Goal: Task Accomplishment & Management: Manage account settings

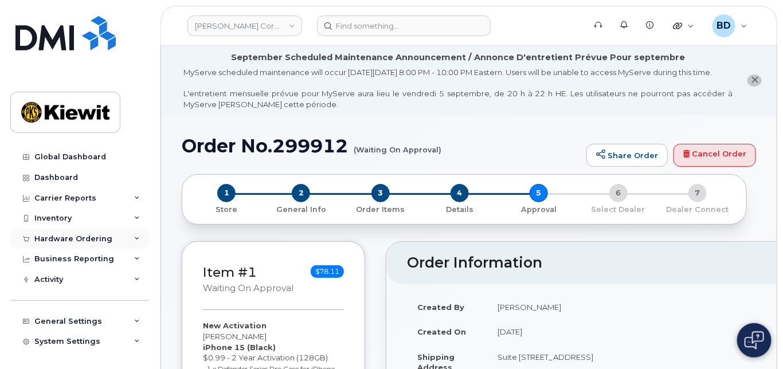
click at [135, 236] on icon at bounding box center [137, 239] width 6 height 6
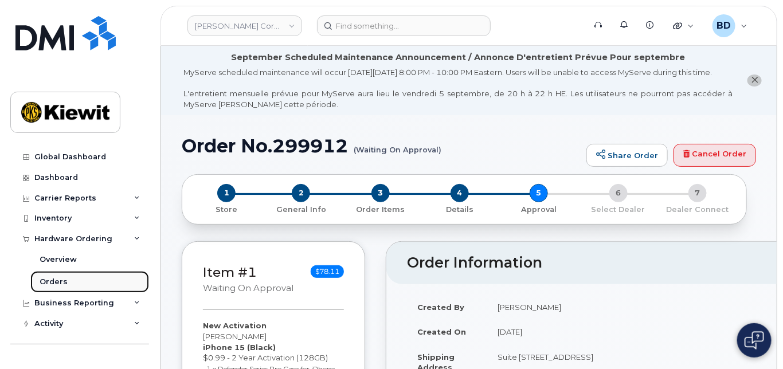
click at [116, 280] on link "Orders" at bounding box center [89, 282] width 119 height 22
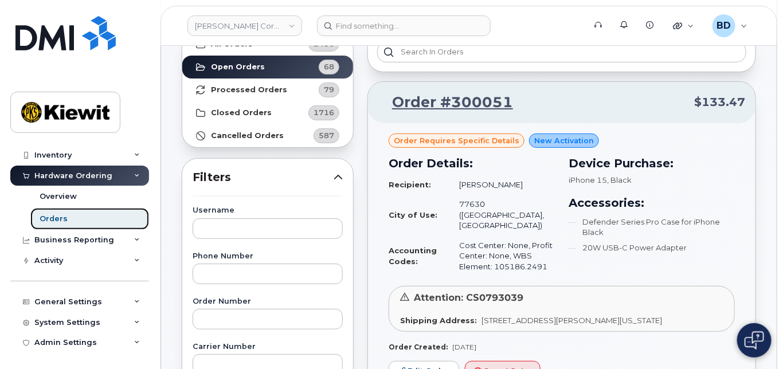
scroll to position [153, 0]
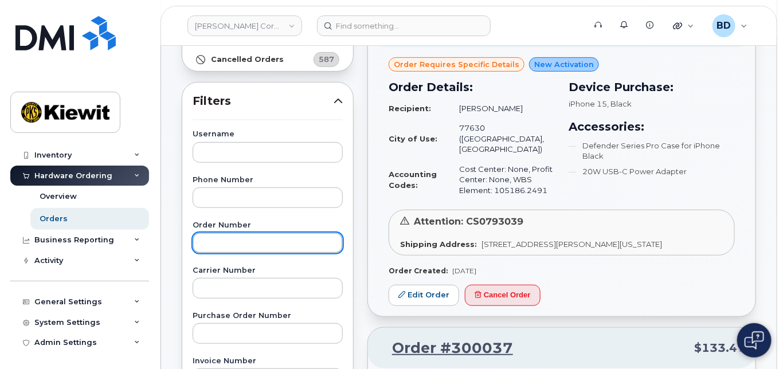
click at [210, 249] on input "text" at bounding box center [268, 243] width 150 height 21
type input "299949"
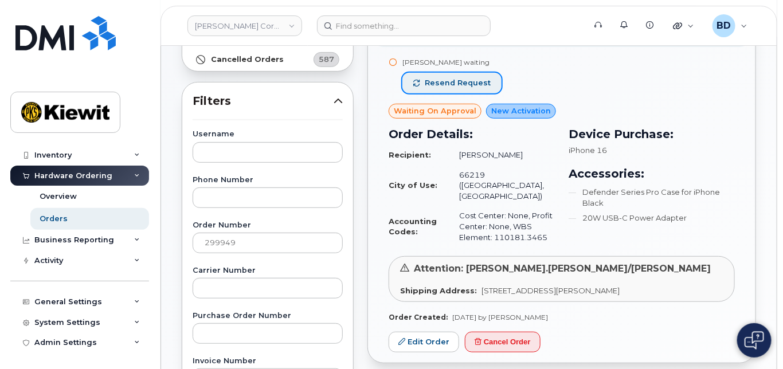
click at [452, 79] on span "Resend request" at bounding box center [458, 83] width 66 height 10
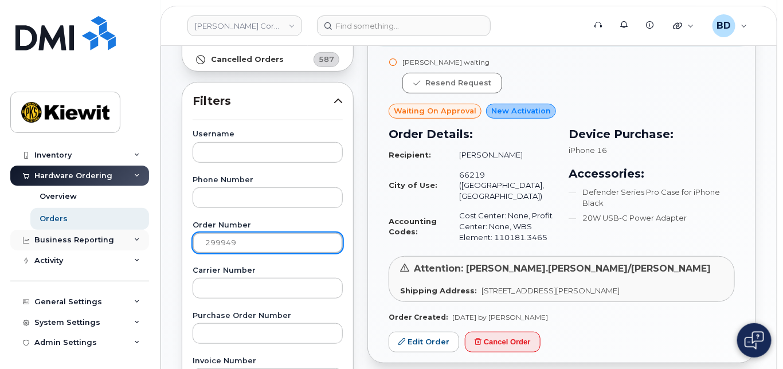
drag, startPoint x: 132, startPoint y: 229, endPoint x: 109, endPoint y: 228, distance: 23.5
click at [161, 229] on div "Kiewit Corporation Support Alerts Knowledge Base Quicklinks Suspend / Cancel De…" at bounding box center [469, 330] width 616 height 875
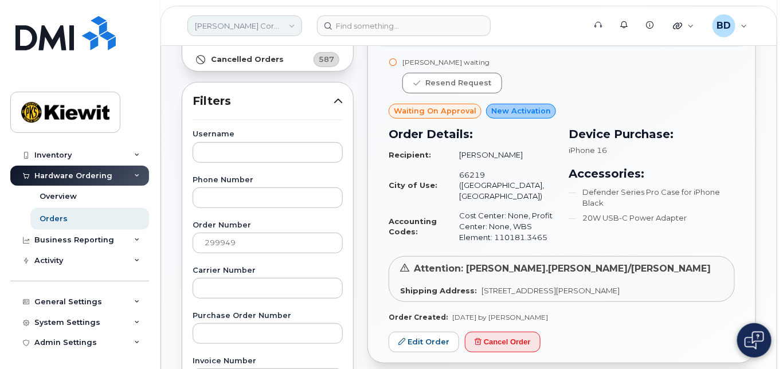
click at [261, 27] on link "Kiewit Corporation" at bounding box center [245, 25] width 115 height 21
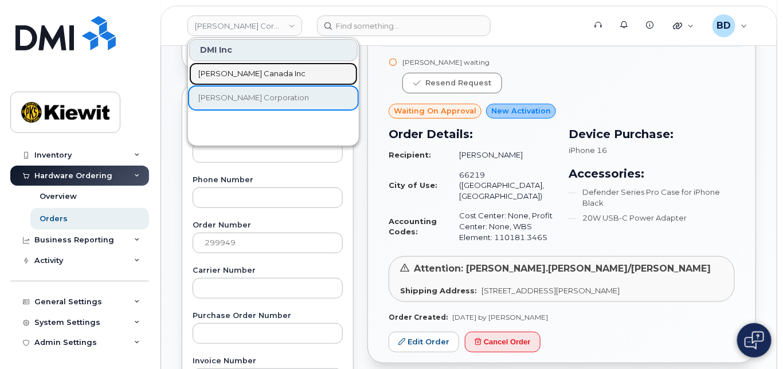
click at [249, 72] on span "[PERSON_NAME] Canada Inc" at bounding box center [251, 73] width 107 height 11
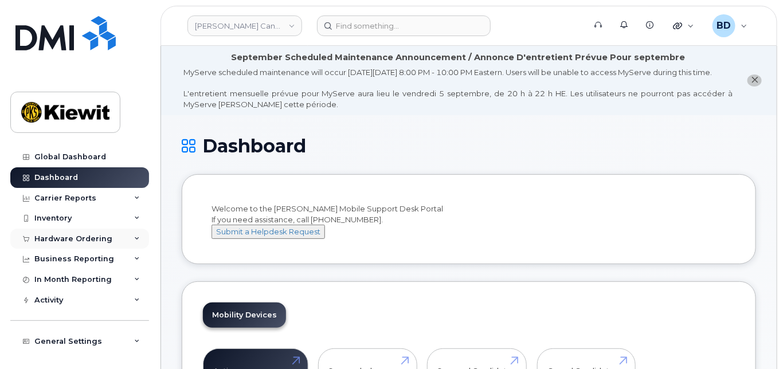
click at [131, 234] on div "Hardware Ordering" at bounding box center [79, 239] width 139 height 21
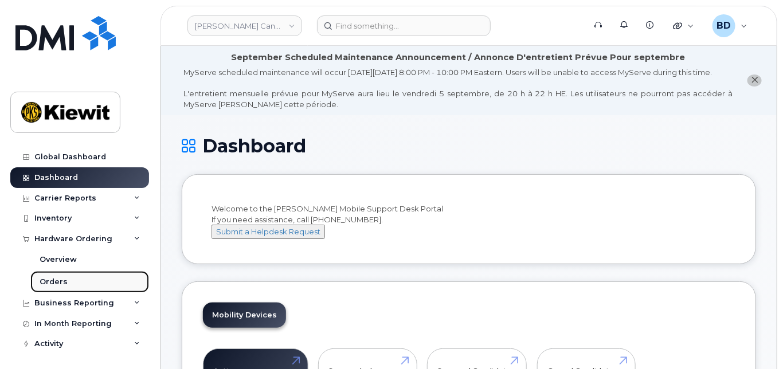
click at [66, 283] on link "Orders" at bounding box center [89, 282] width 119 height 22
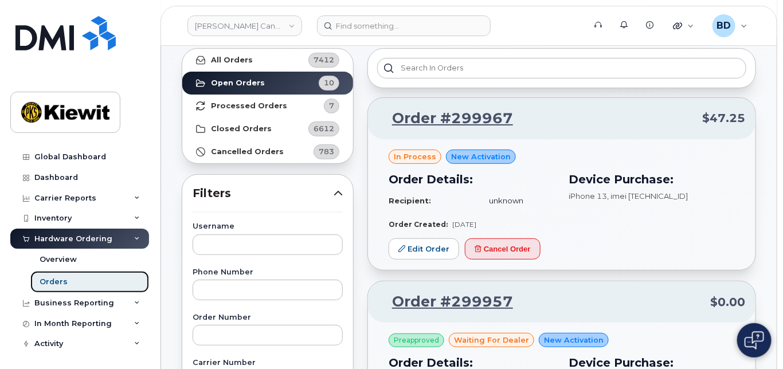
scroll to position [76, 0]
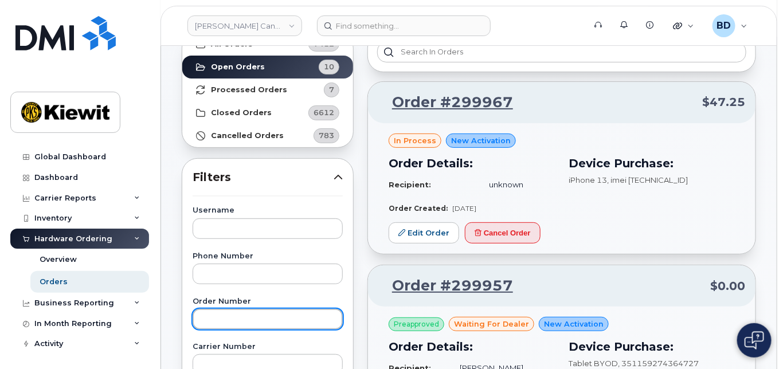
drag, startPoint x: 227, startPoint y: 321, endPoint x: 228, endPoint y: 315, distance: 5.8
click at [228, 318] on input "text" at bounding box center [268, 319] width 150 height 21
type input "298802"
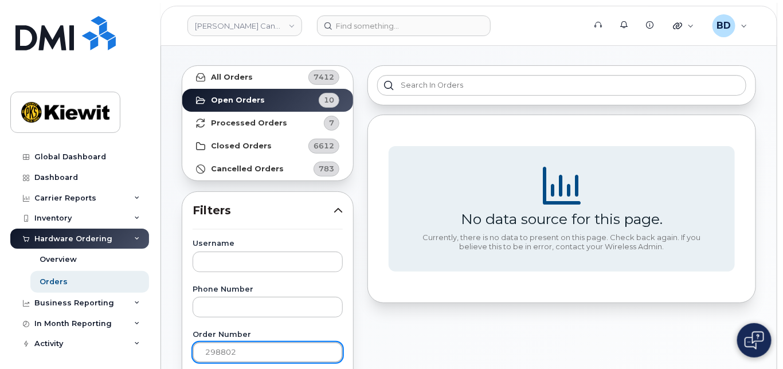
scroll to position [0, 0]
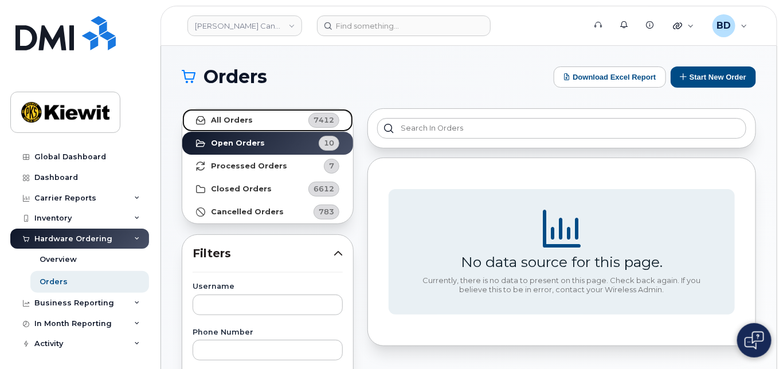
click at [248, 119] on strong "All Orders" at bounding box center [232, 120] width 42 height 9
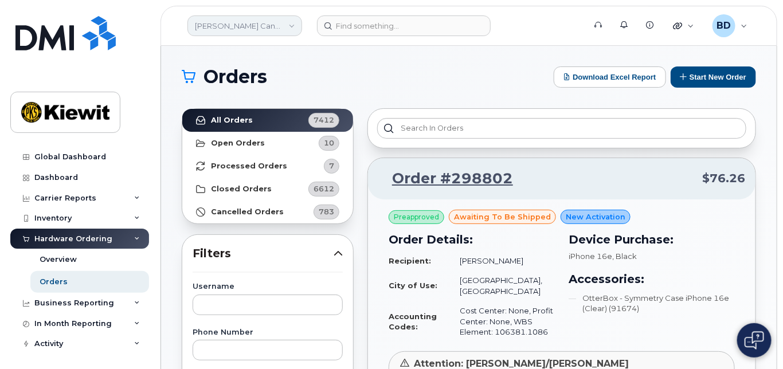
click at [291, 23] on link "[PERSON_NAME] Canada Inc" at bounding box center [245, 25] width 115 height 21
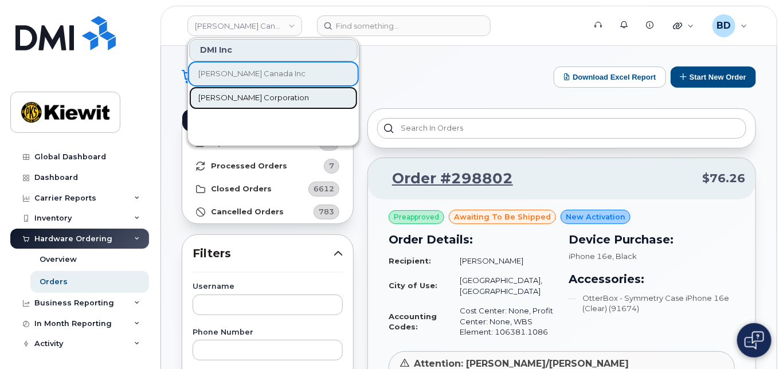
click at [236, 95] on span "Kiewit Corporation" at bounding box center [253, 97] width 111 height 11
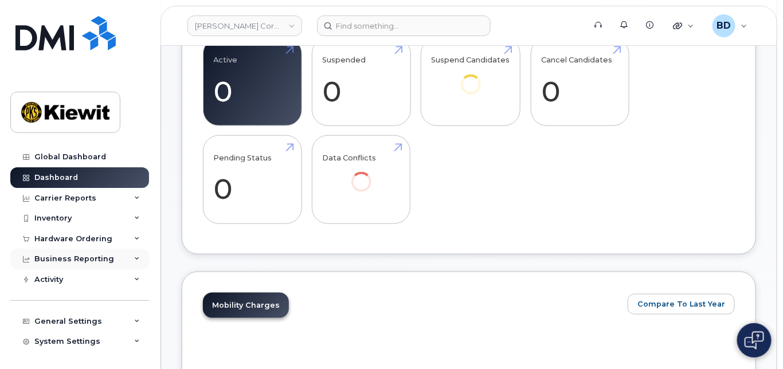
scroll to position [382, 0]
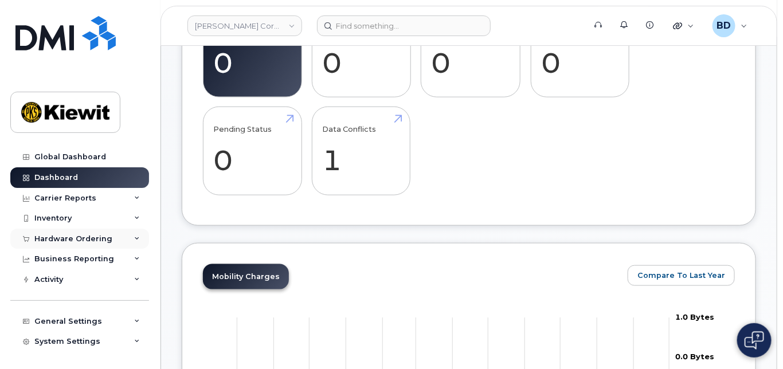
click at [134, 238] on icon at bounding box center [137, 239] width 6 height 6
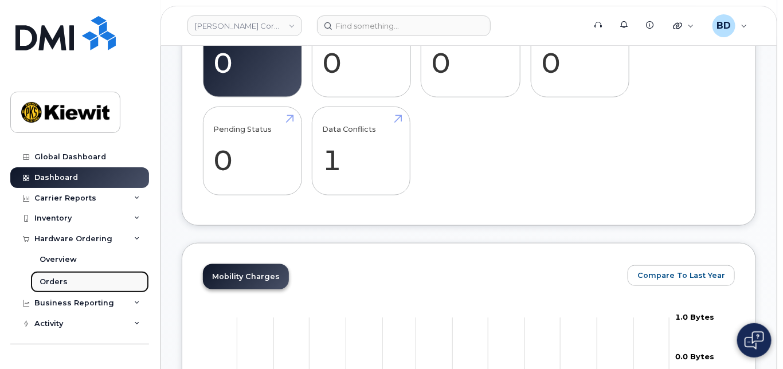
click at [78, 281] on link "Orders" at bounding box center [89, 282] width 119 height 22
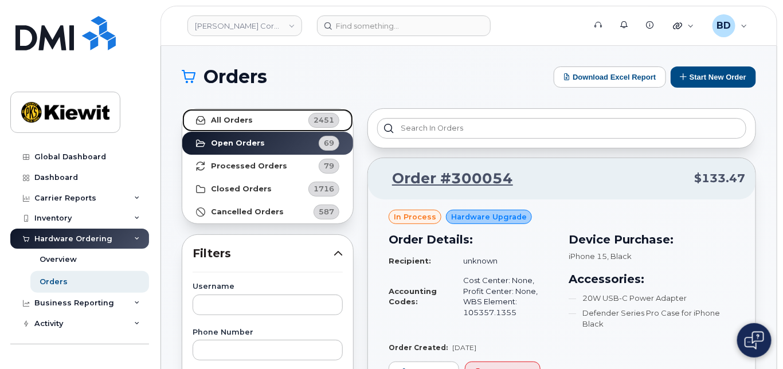
click at [240, 117] on strong "All Orders" at bounding box center [232, 120] width 42 height 9
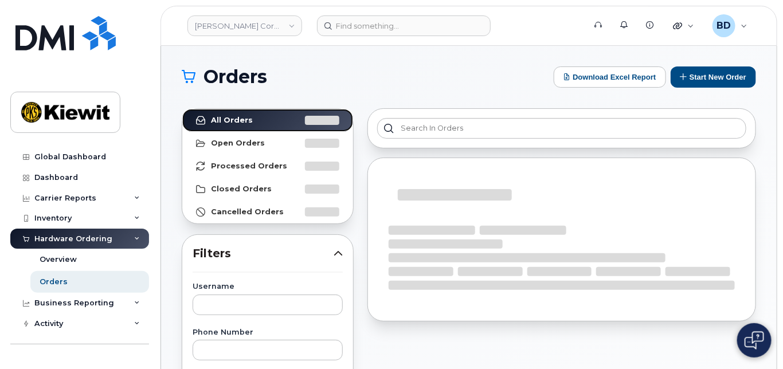
scroll to position [76, 0]
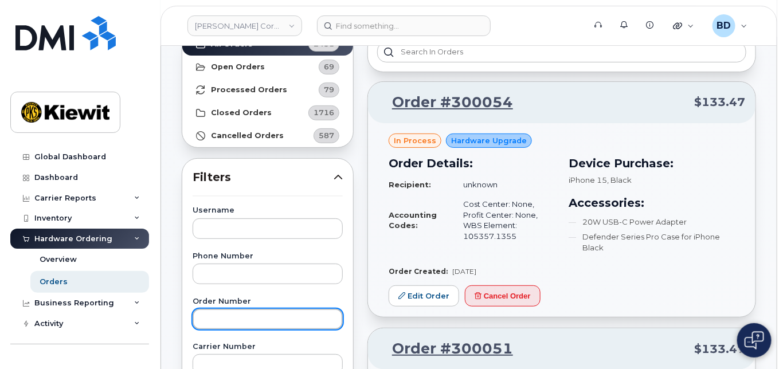
click at [206, 315] on input "text" at bounding box center [268, 319] width 150 height 21
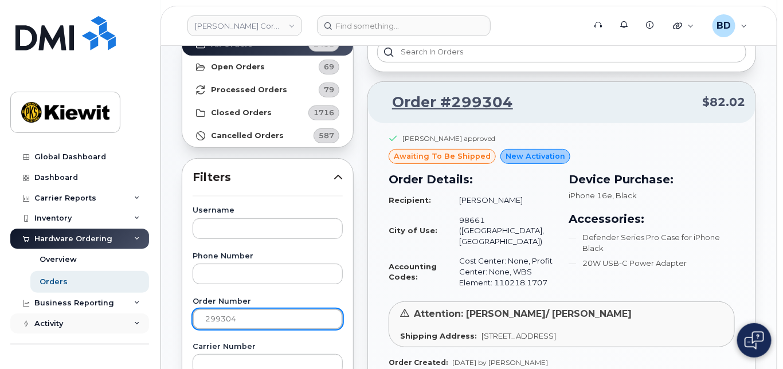
drag, startPoint x: 227, startPoint y: 319, endPoint x: 89, endPoint y: 322, distance: 137.7
paste input "pending tracking"
type input "p"
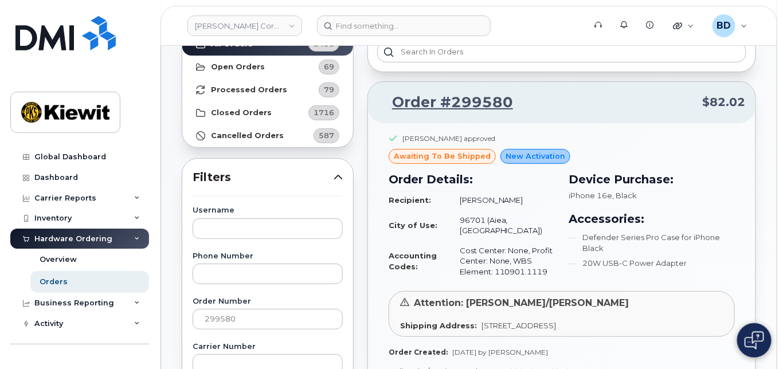
scroll to position [153, 0]
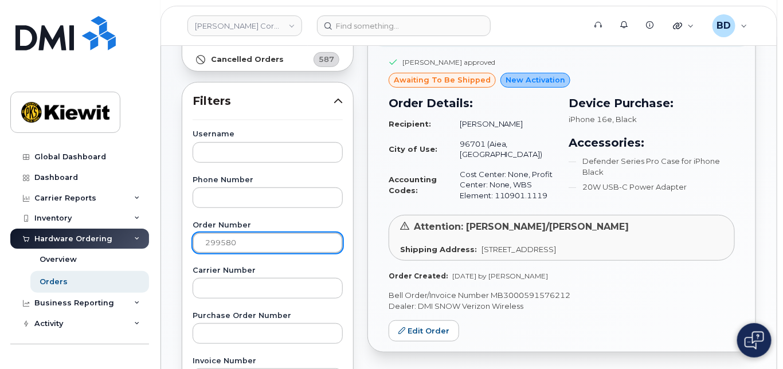
drag, startPoint x: 258, startPoint y: 244, endPoint x: 65, endPoint y: 237, distance: 193.4
click at [161, 237] on div "[PERSON_NAME] Corporation Support Alerts Knowledge Base Quicklinks Suspend / Ca…" at bounding box center [469, 330] width 616 height 875
paste input "29"
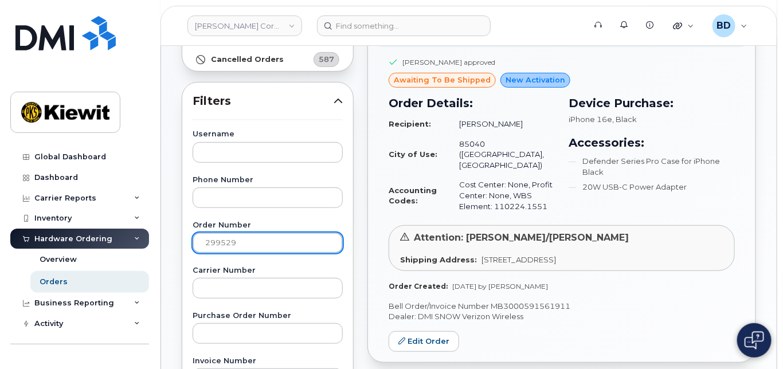
drag, startPoint x: 245, startPoint y: 241, endPoint x: 157, endPoint y: 243, distance: 88.3
click at [157, 243] on body "Kiewit Corporation Support Alerts Knowledge Base Quicklinks Suspend / Cancel De…" at bounding box center [391, 326] width 783 height 958
paste input "38"
drag, startPoint x: 234, startPoint y: 242, endPoint x: 92, endPoint y: 241, distance: 141.6
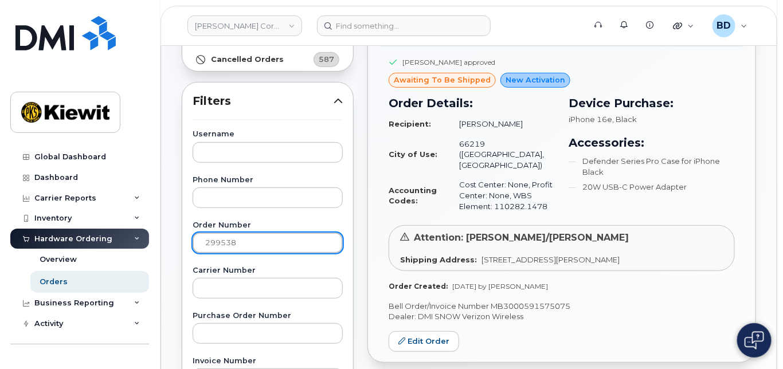
click at [161, 241] on div "[PERSON_NAME] Corporation Support Alerts Knowledge Base Quicklinks Suspend / Ca…" at bounding box center [469, 330] width 616 height 875
paste input "8917"
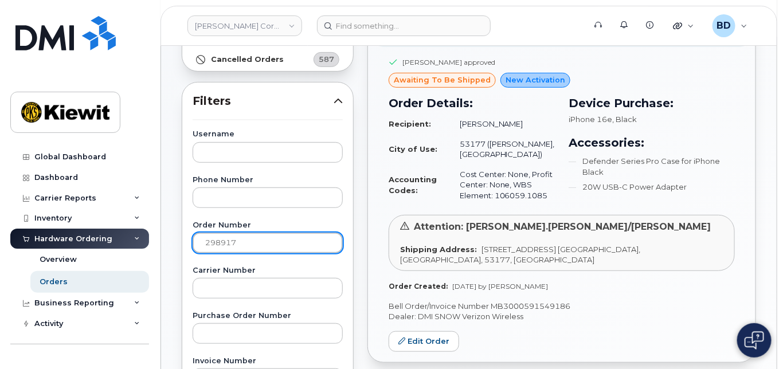
drag, startPoint x: 243, startPoint y: 241, endPoint x: 130, endPoint y: 238, distance: 113.0
click at [161, 238] on div "[PERSON_NAME] Corporation Support Alerts Knowledge Base Quicklinks Suspend / Ca…" at bounding box center [469, 330] width 616 height 875
paste input "9770"
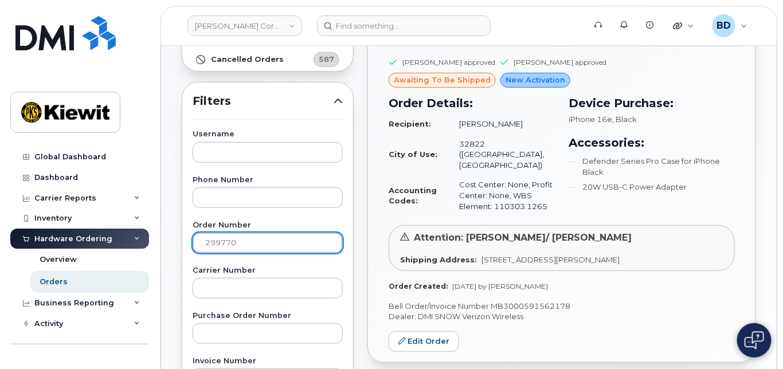
drag, startPoint x: 203, startPoint y: 243, endPoint x: 118, endPoint y: 237, distance: 85.1
click at [161, 237] on div "[PERSON_NAME] Corporation Support Alerts Knowledge Base Quicklinks Suspend / Ca…" at bounding box center [469, 330] width 616 height 875
paste input "99"
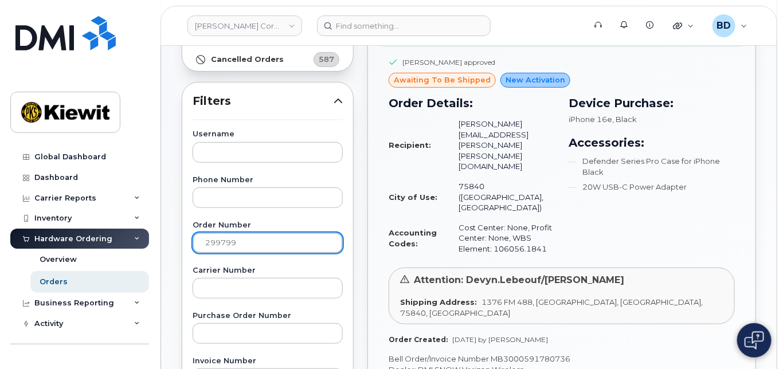
drag, startPoint x: 239, startPoint y: 241, endPoint x: 169, endPoint y: 239, distance: 70.0
click at [169, 239] on div "Orders Download Excel Report Start New Order All Orders 2451 Open Orders 69 Pro…" at bounding box center [469, 330] width 616 height 875
paste input "807"
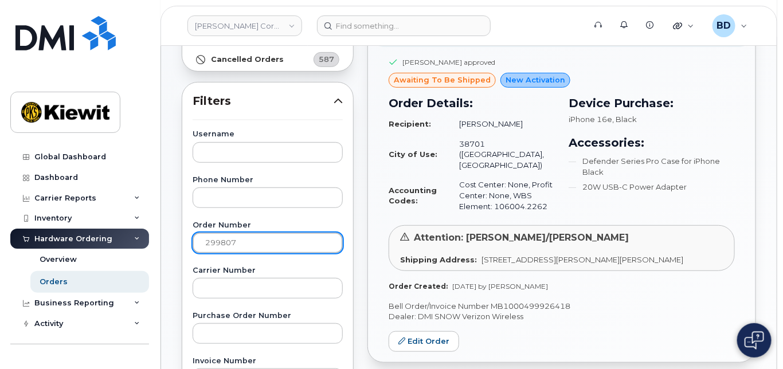
drag, startPoint x: 244, startPoint y: 240, endPoint x: 119, endPoint y: 244, distance: 125.1
click at [161, 244] on div "[PERSON_NAME] Corporation Support Alerts Knowledge Base Quicklinks Suspend / Ca…" at bounding box center [469, 330] width 616 height 875
paste input "912"
type input "299912"
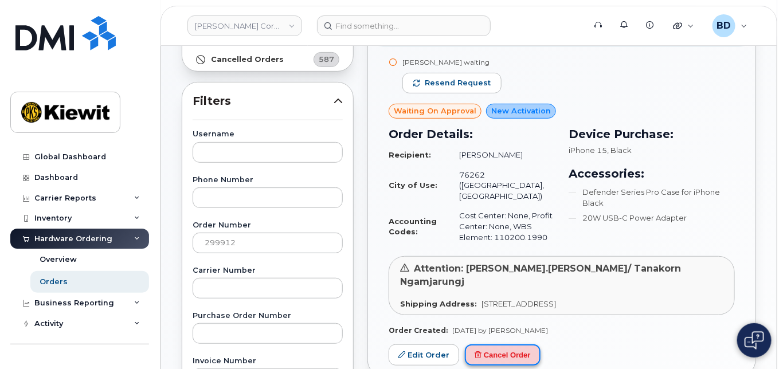
click at [496, 345] on button "Cancel Order" at bounding box center [503, 355] width 76 height 21
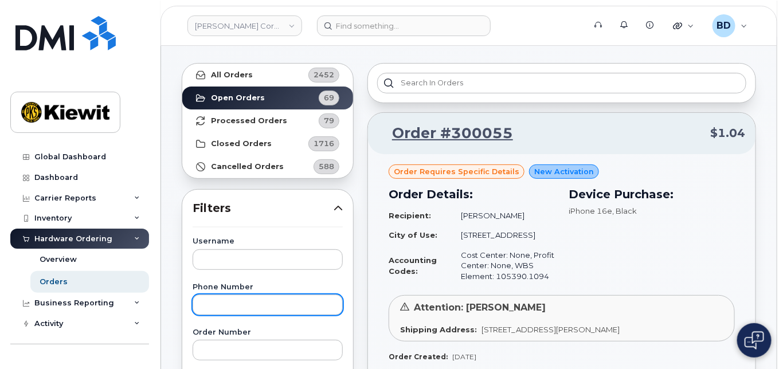
scroll to position [76, 0]
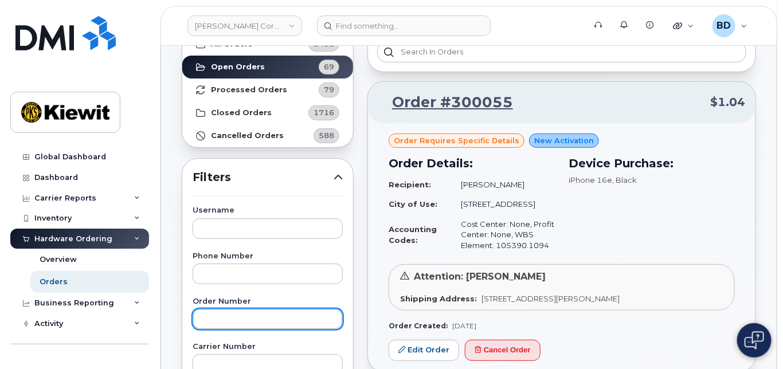
click at [222, 319] on input "text" at bounding box center [268, 319] width 150 height 21
type input "299912"
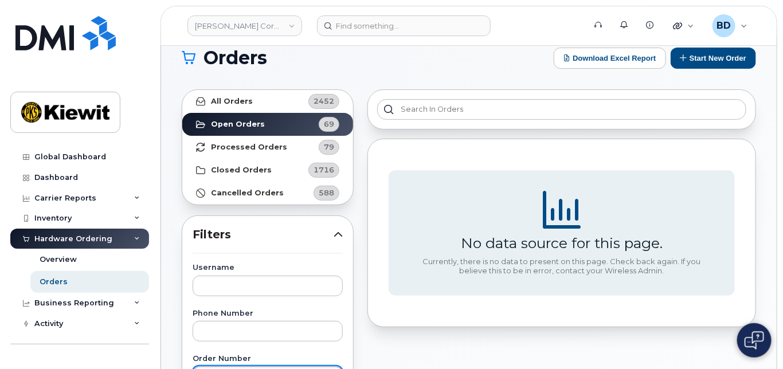
scroll to position [0, 0]
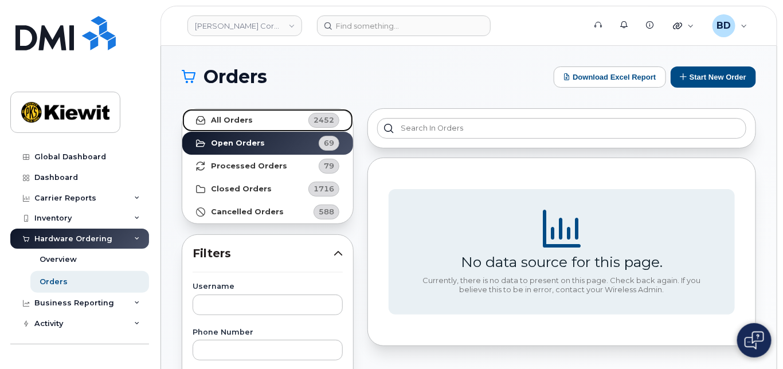
click at [250, 112] on link "All Orders 2452" at bounding box center [267, 120] width 171 height 23
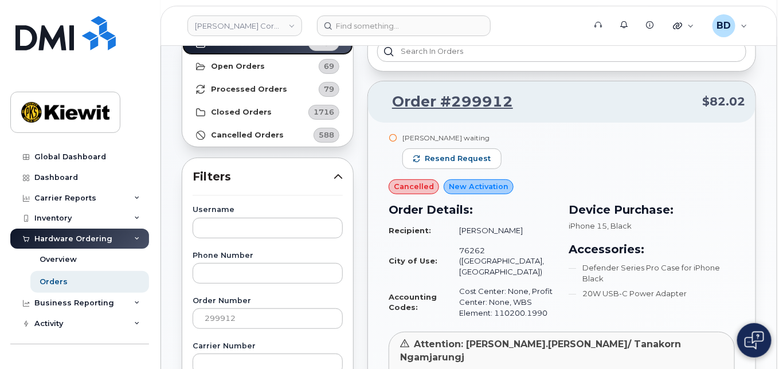
scroll to position [76, 0]
click at [441, 92] on link "Order #299912" at bounding box center [445, 102] width 135 height 21
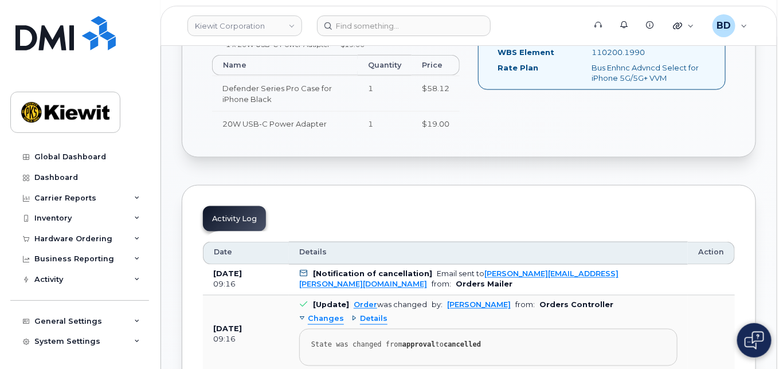
scroll to position [535, 0]
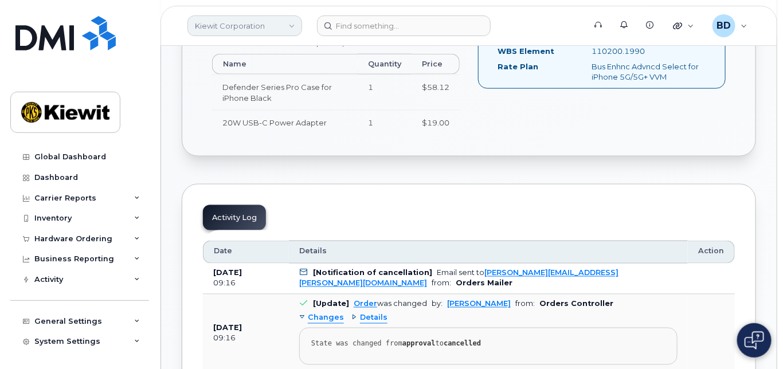
click at [274, 25] on link "Kiewit Corporation" at bounding box center [245, 25] width 115 height 21
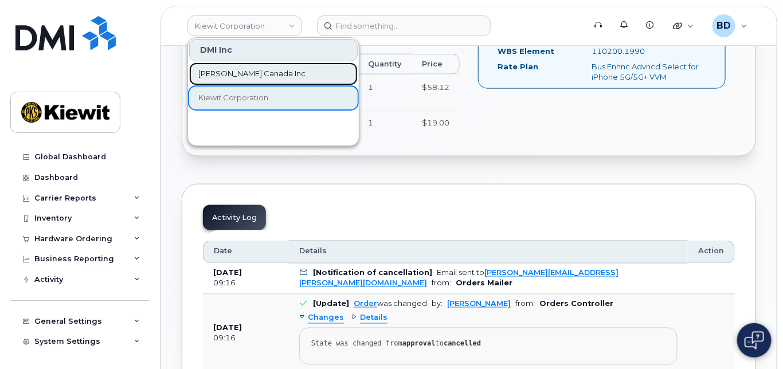
click at [245, 68] on span "[PERSON_NAME] Canada Inc" at bounding box center [251, 73] width 107 height 11
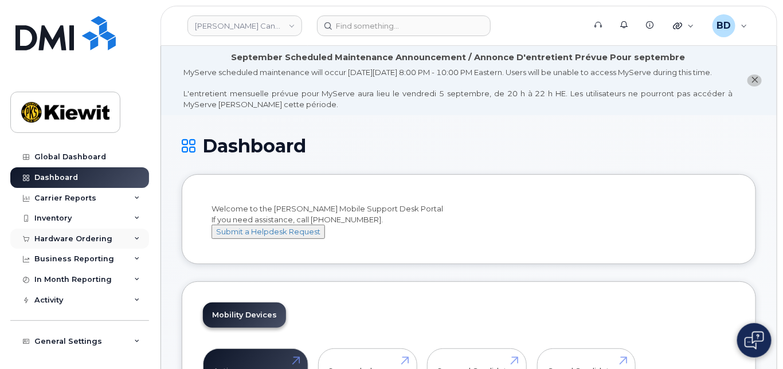
click at [131, 237] on div "Hardware Ordering" at bounding box center [79, 239] width 139 height 21
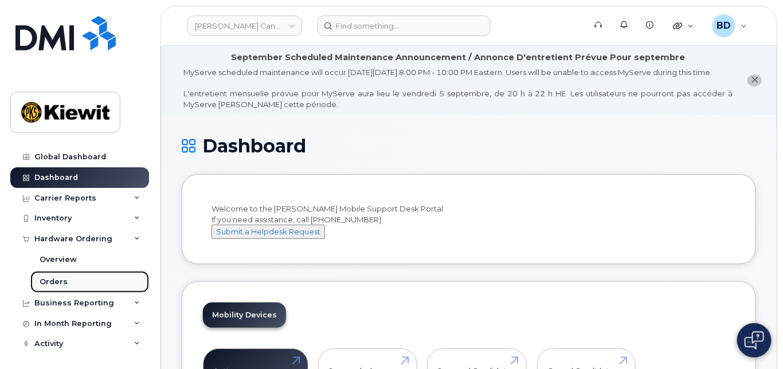
click at [69, 282] on link "Orders" at bounding box center [89, 282] width 119 height 22
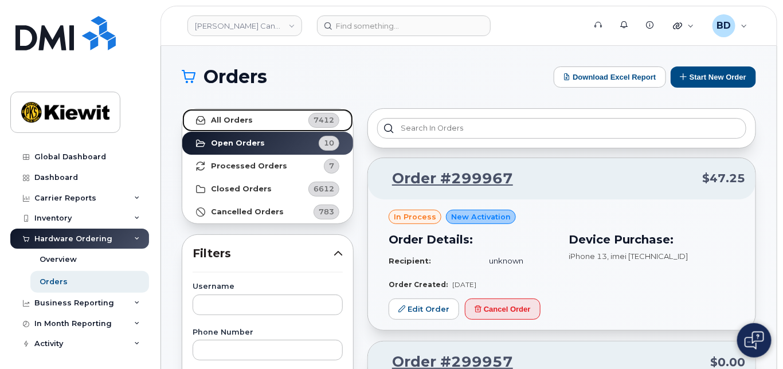
click at [260, 121] on link "All Orders 7412" at bounding box center [267, 120] width 171 height 23
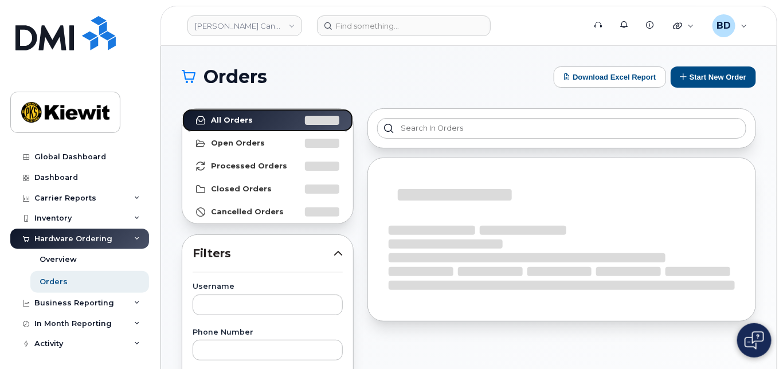
scroll to position [76, 0]
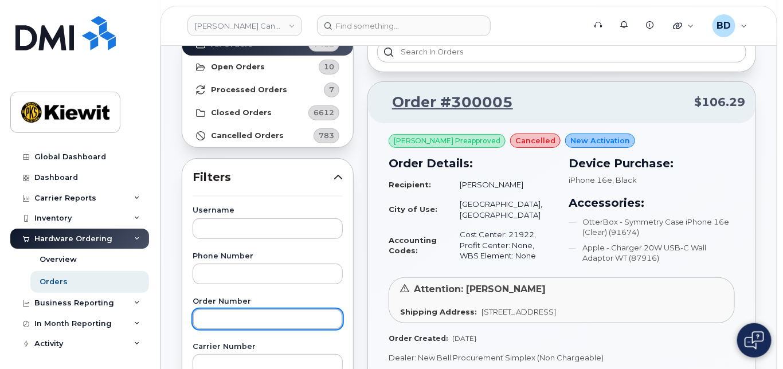
click at [213, 317] on input "text" at bounding box center [268, 319] width 150 height 21
paste input "299810"
type input "299810"
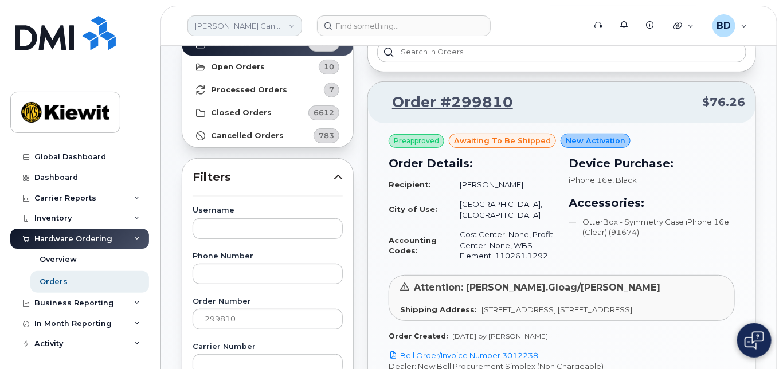
click at [271, 25] on link "Kiewit Canada Inc" at bounding box center [245, 25] width 115 height 21
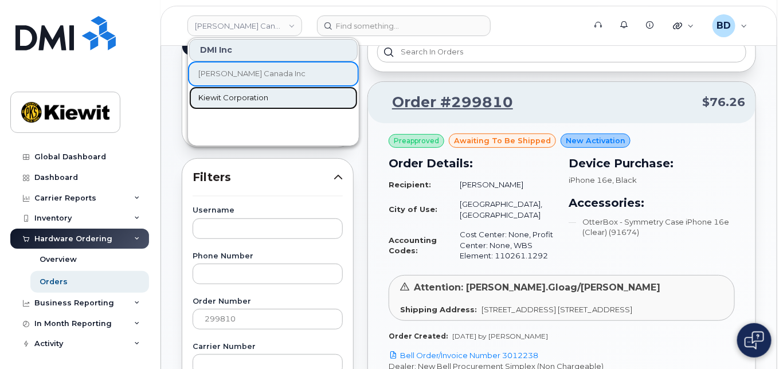
click at [225, 96] on span "Kiewit Corporation" at bounding box center [233, 97] width 70 height 11
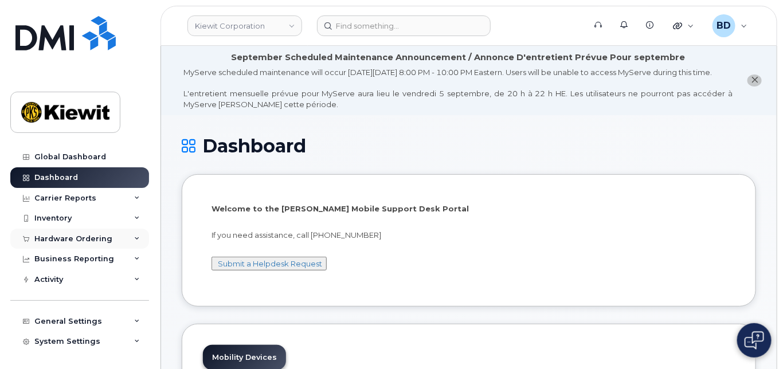
click at [130, 237] on div "Hardware Ordering" at bounding box center [79, 239] width 139 height 21
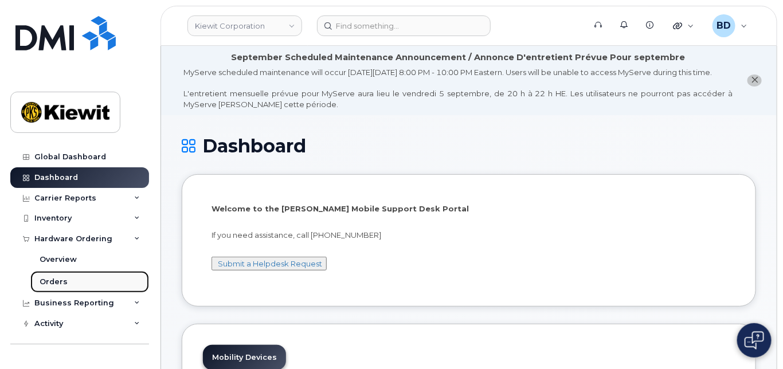
click at [69, 284] on link "Orders" at bounding box center [89, 282] width 119 height 22
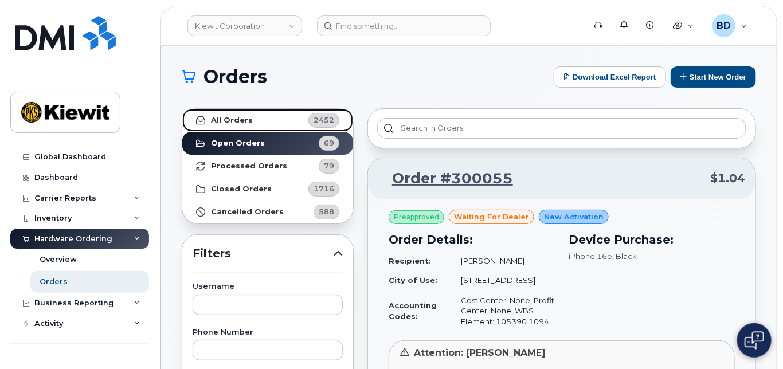
click at [235, 118] on strong "All Orders" at bounding box center [232, 120] width 42 height 9
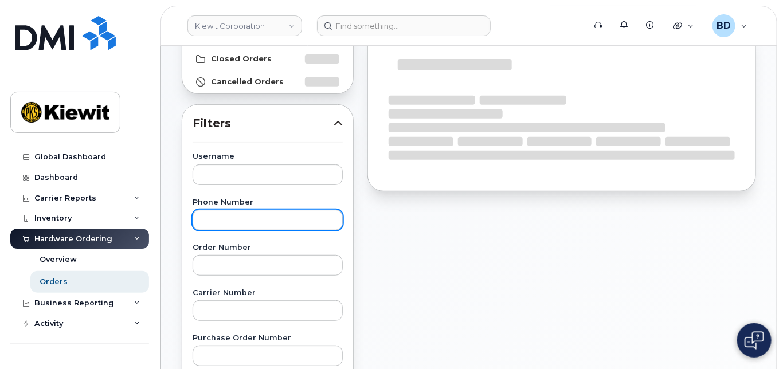
scroll to position [153, 0]
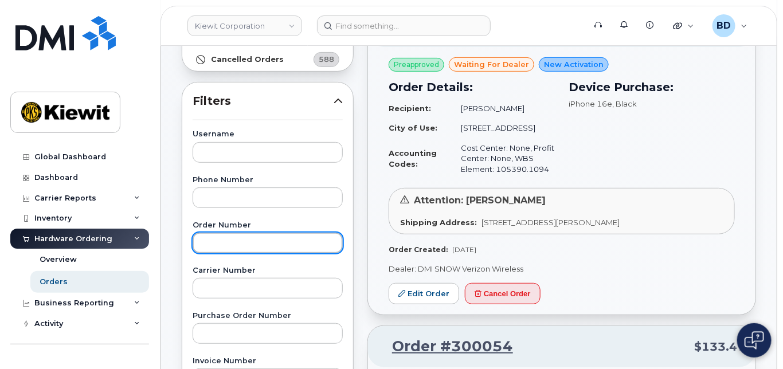
click at [209, 245] on input "text" at bounding box center [268, 243] width 150 height 21
paste input "299830"
type input "299830"
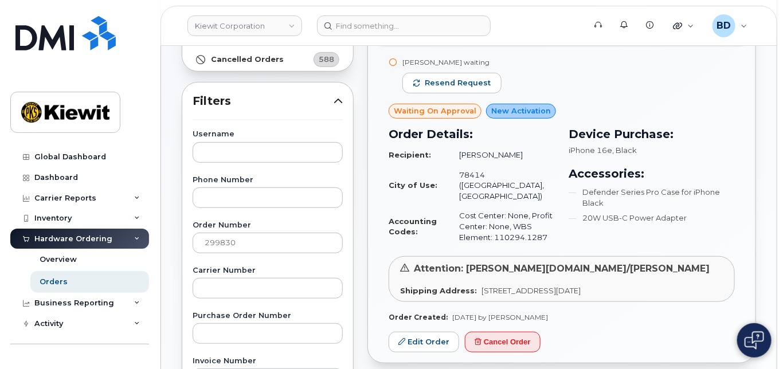
click at [408, 107] on span "Waiting On Approval" at bounding box center [435, 111] width 83 height 11
click at [428, 81] on span "Resend request" at bounding box center [458, 83] width 66 height 10
drag, startPoint x: 292, startPoint y: 21, endPoint x: 270, endPoint y: 36, distance: 26.4
click at [292, 21] on link "Kiewit Corporation" at bounding box center [245, 25] width 115 height 21
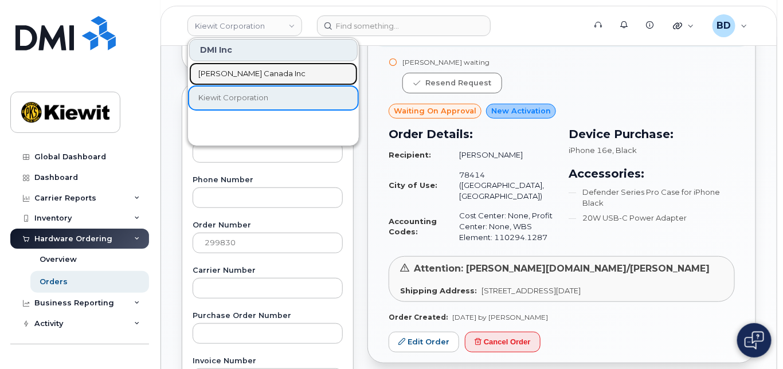
click at [230, 74] on span "Kiewit Canada Inc" at bounding box center [251, 73] width 107 height 11
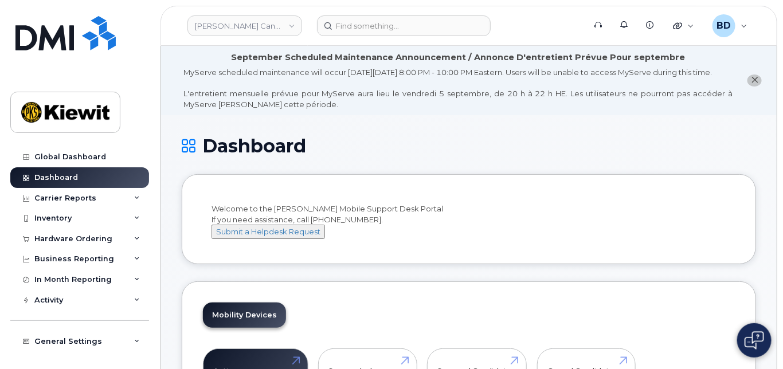
click at [353, 216] on div "Welcome to the [PERSON_NAME] Mobile Support Desk Portal If you need assistance,…" at bounding box center [469, 222] width 515 height 36
click at [295, 25] on link "[PERSON_NAME] Canada Inc" at bounding box center [245, 25] width 115 height 21
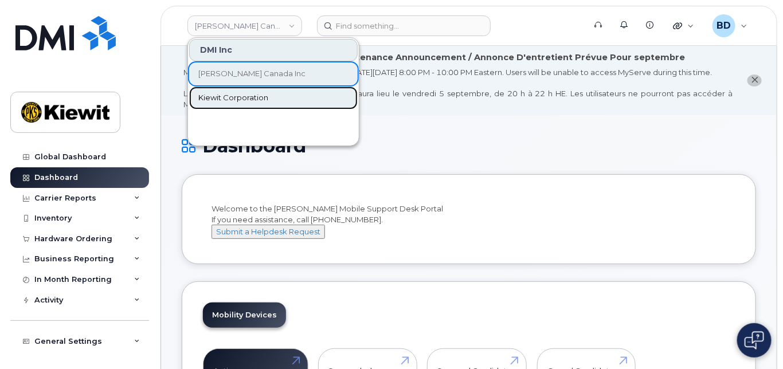
click at [241, 95] on span "Kiewit Corporation" at bounding box center [233, 97] width 70 height 11
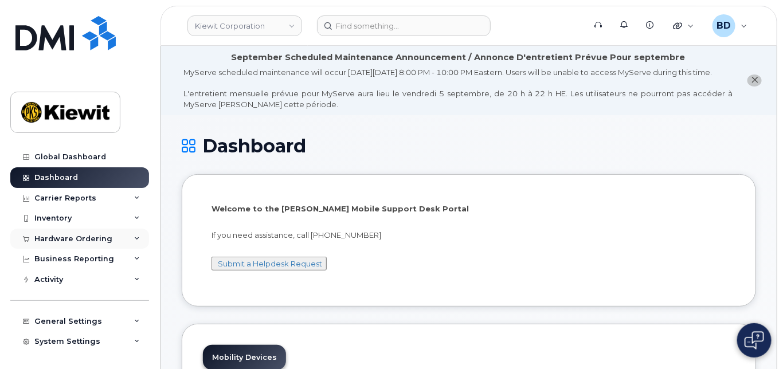
click at [130, 236] on div "Hardware Ordering" at bounding box center [79, 239] width 139 height 21
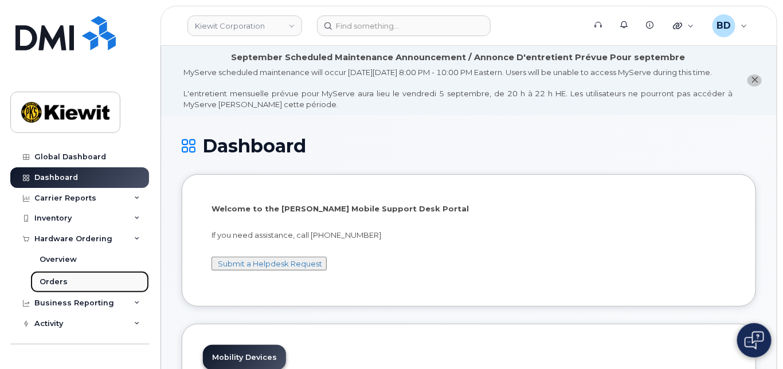
click at [64, 284] on div "Orders" at bounding box center [54, 282] width 28 height 10
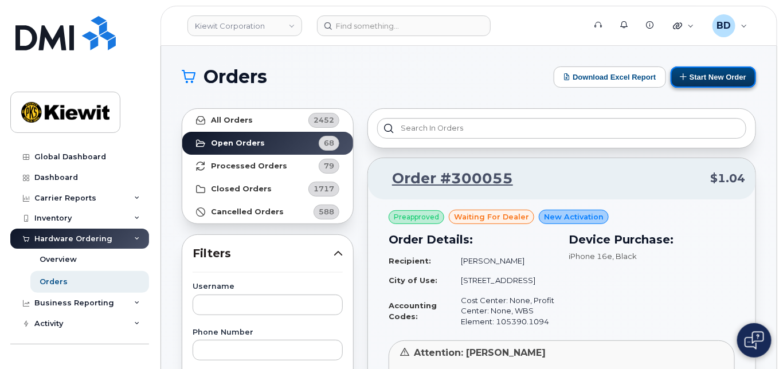
click at [709, 76] on button "Start New Order" at bounding box center [713, 77] width 85 height 21
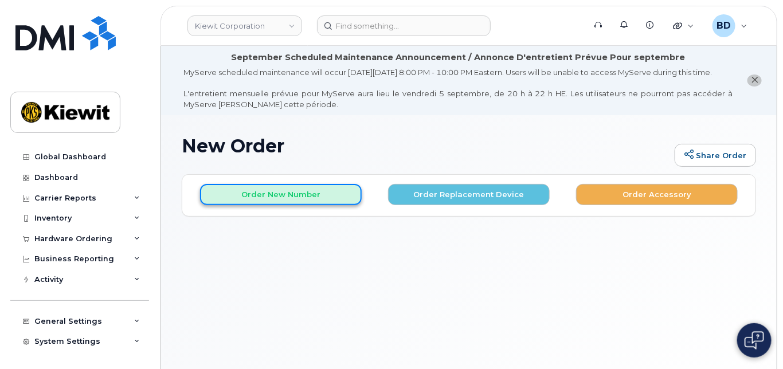
click at [258, 205] on button "Order New Number" at bounding box center [281, 194] width 162 height 21
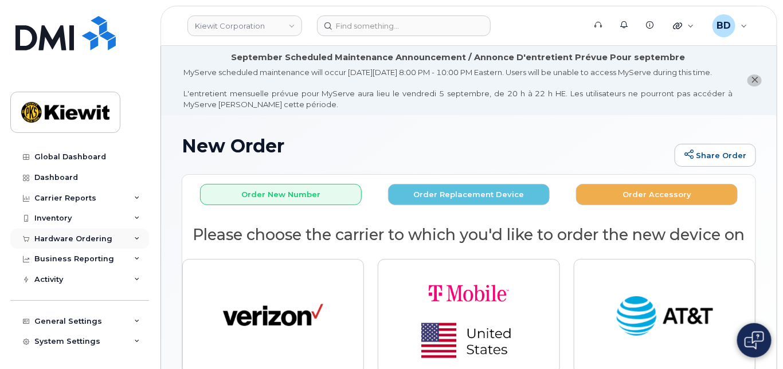
click at [131, 238] on div "Hardware Ordering" at bounding box center [79, 239] width 139 height 21
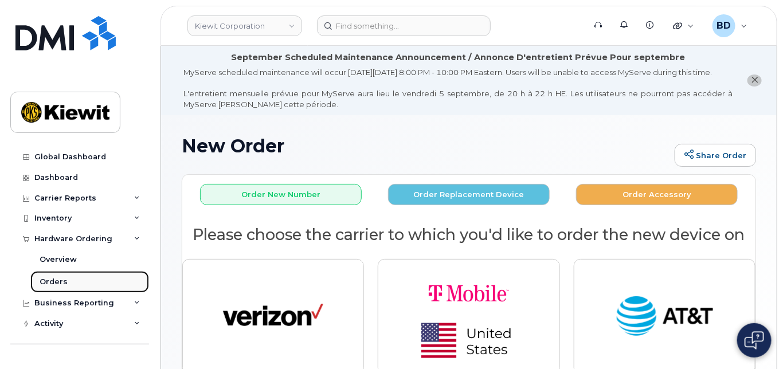
click at [88, 284] on link "Orders" at bounding box center [89, 282] width 119 height 22
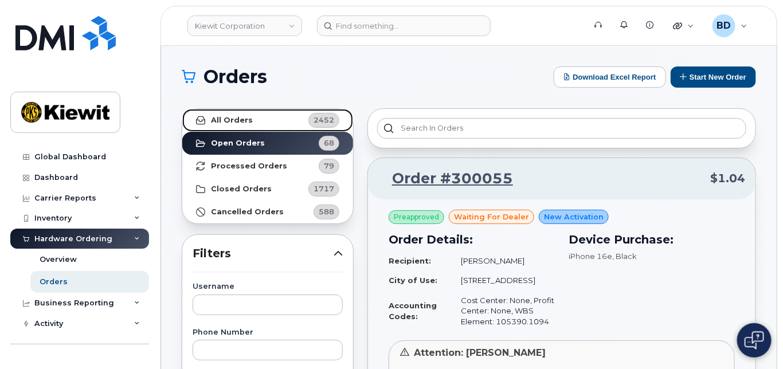
click at [237, 118] on strong "All Orders" at bounding box center [232, 120] width 42 height 9
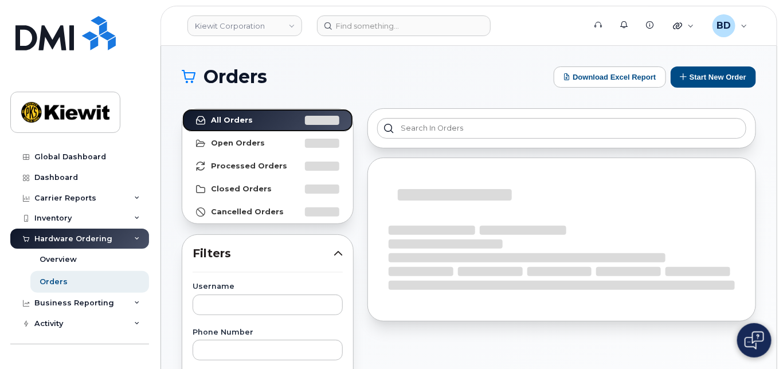
scroll to position [153, 0]
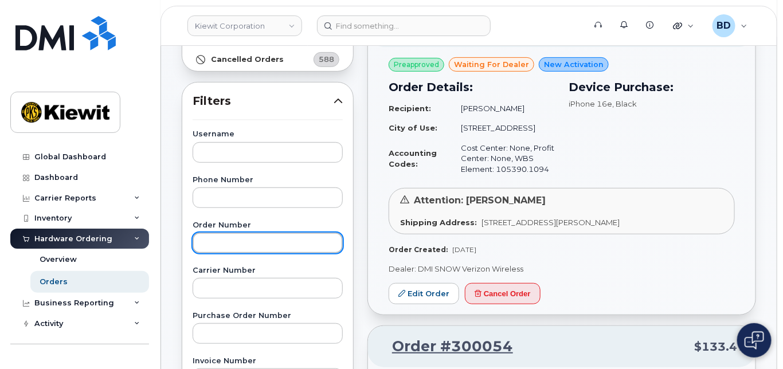
click at [205, 239] on input "text" at bounding box center [268, 243] width 150 height 21
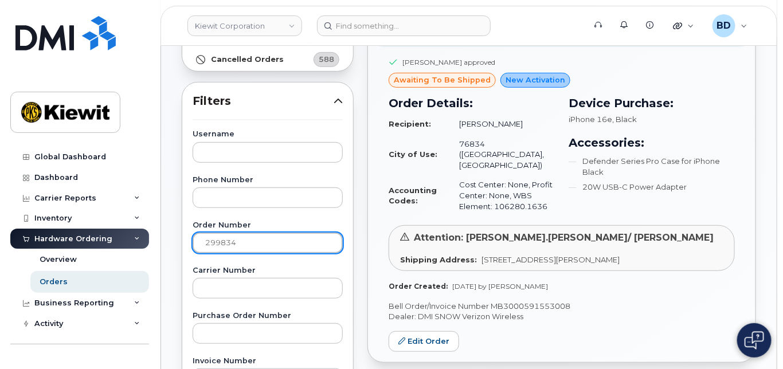
drag, startPoint x: 267, startPoint y: 243, endPoint x: 69, endPoint y: 239, distance: 197.9
click at [161, 239] on div "[PERSON_NAME] Corporation Support Alerts Knowledge Base Quicklinks Suspend / Ca…" at bounding box center [469, 330] width 616 height 875
paste input "54"
drag, startPoint x: 249, startPoint y: 245, endPoint x: 126, endPoint y: 241, distance: 123.4
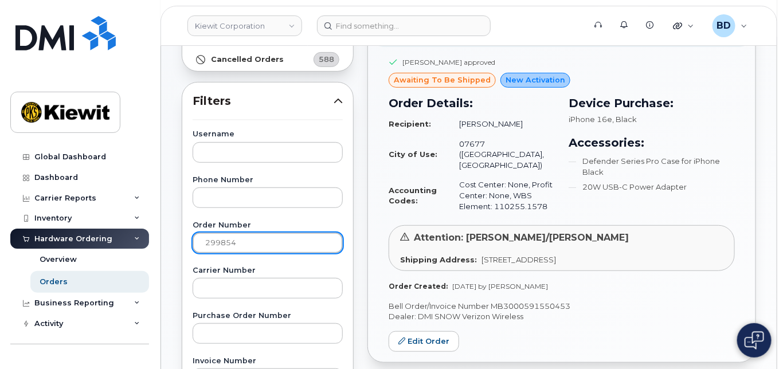
click at [161, 241] on div "[PERSON_NAME] Corporation Support Alerts Knowledge Base Quicklinks Suspend / Ca…" at bounding box center [469, 330] width 616 height 875
paste input "87"
drag, startPoint x: 245, startPoint y: 243, endPoint x: 43, endPoint y: 239, distance: 201.9
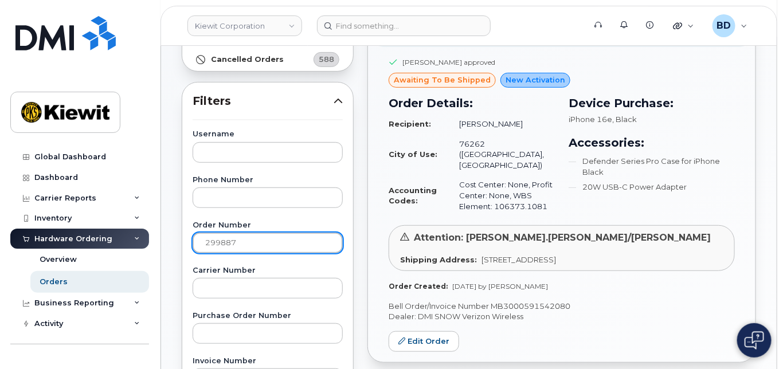
click at [161, 239] on div "[PERSON_NAME] Corporation Support Alerts Knowledge Base Quicklinks Suspend / Ca…" at bounding box center [469, 330] width 616 height 875
paste input "300015"
type input "300015"
